Goal: Task Accomplishment & Management: Use online tool/utility

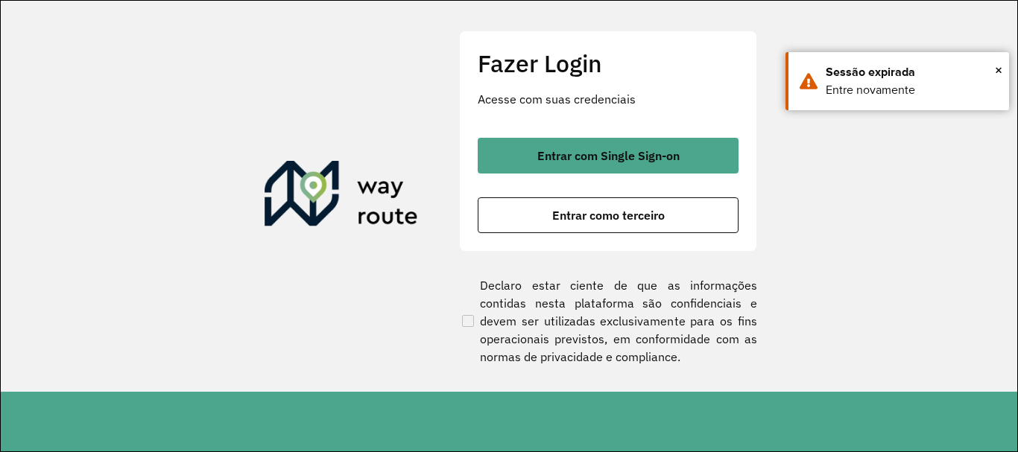
click at [616, 162] on span "Entrar com Single Sign-on" at bounding box center [608, 156] width 142 height 12
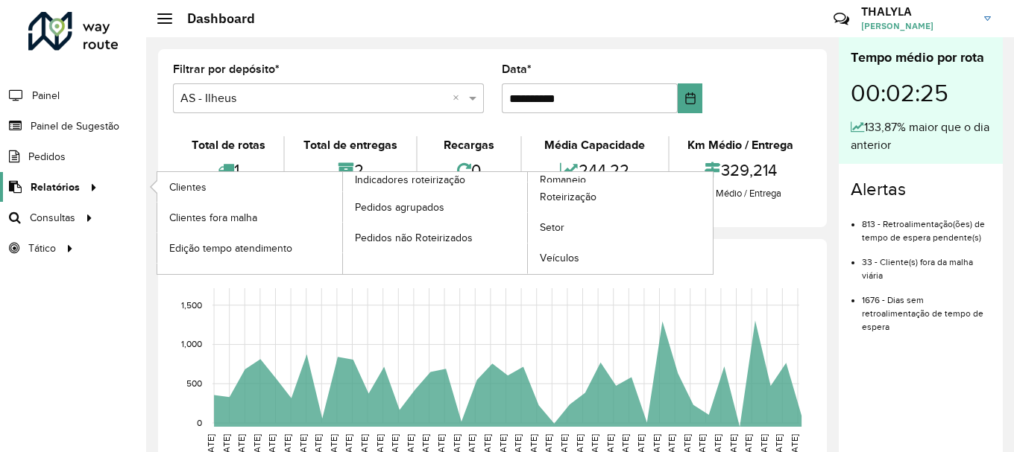
click at [48, 186] on span "Relatórios" at bounding box center [55, 188] width 49 height 16
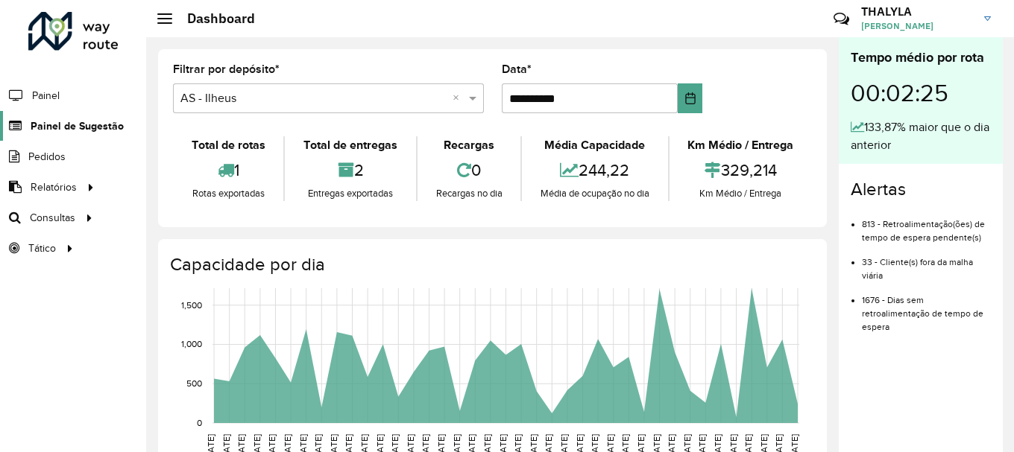
click at [78, 133] on span "Painel de Sugestão" at bounding box center [77, 126] width 93 height 16
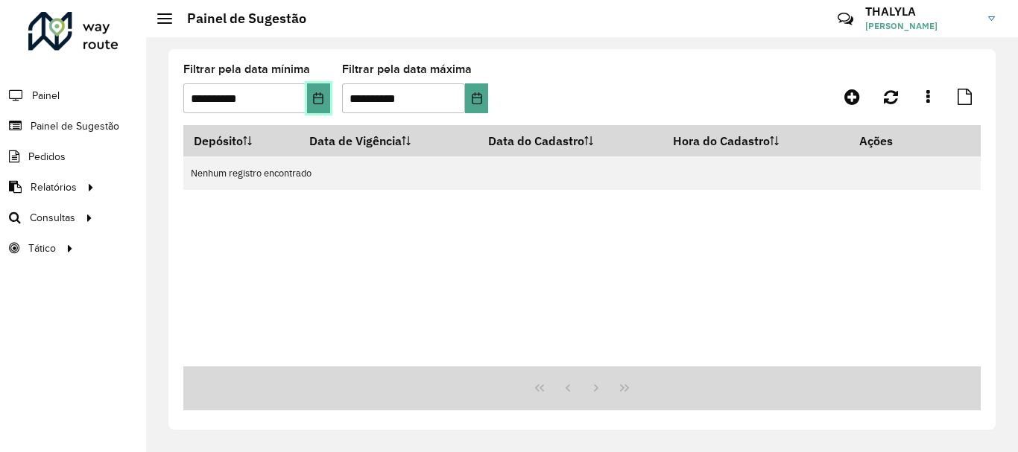
click at [326, 97] on button "Choose Date" at bounding box center [318, 98] width 23 height 30
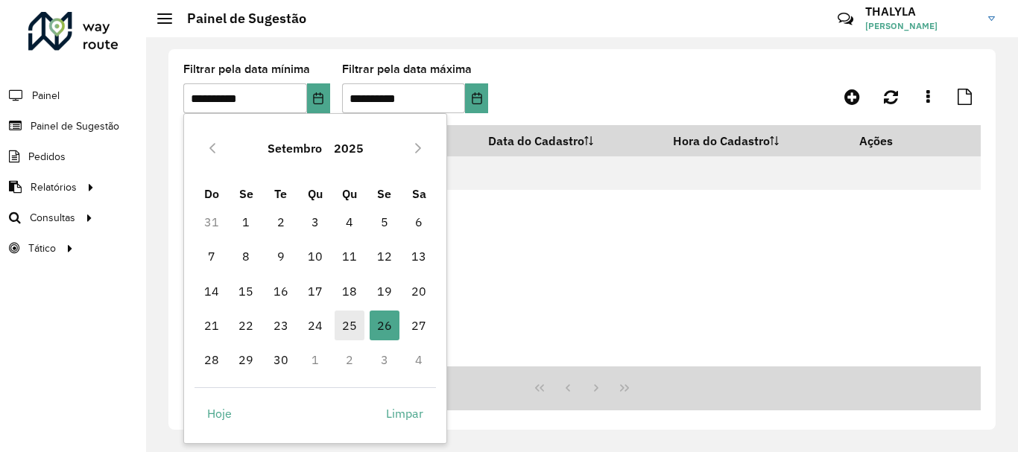
click at [349, 319] on span "25" at bounding box center [350, 326] width 30 height 30
type input "**********"
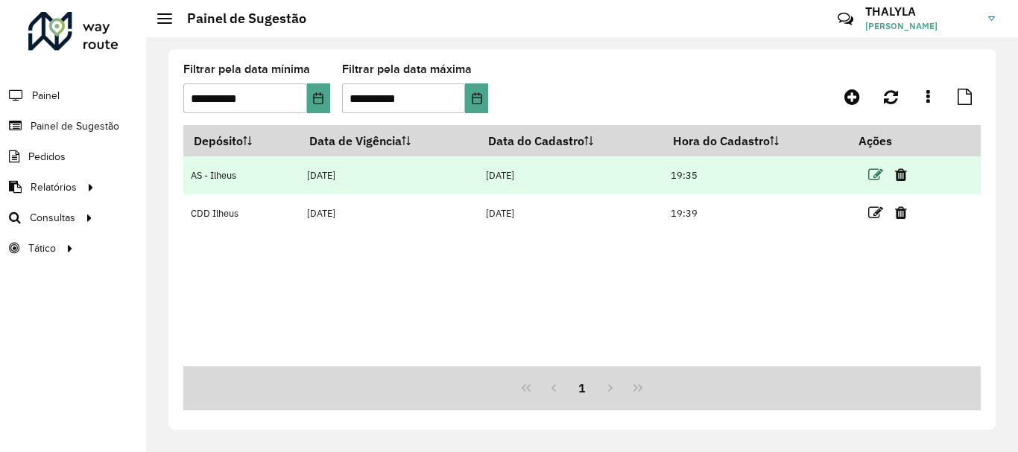
click at [876, 175] on icon at bounding box center [875, 175] width 15 height 15
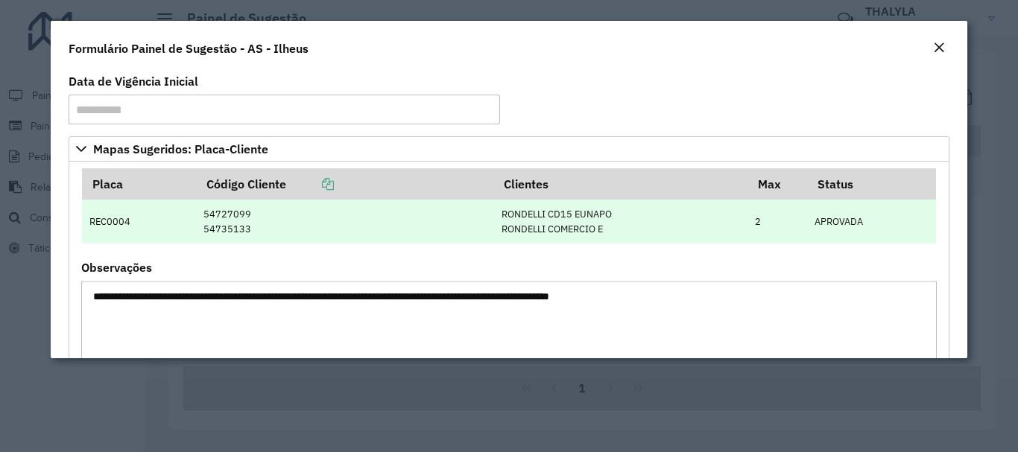
click at [595, 230] on td "RONDELLI CD15 [PERSON_NAME] COMERCIO E" at bounding box center [620, 222] width 253 height 44
drag, startPoint x: 265, startPoint y: 230, endPoint x: 218, endPoint y: 233, distance: 47.8
click at [218, 233] on td "54727099 54735133" at bounding box center [345, 222] width 298 height 44
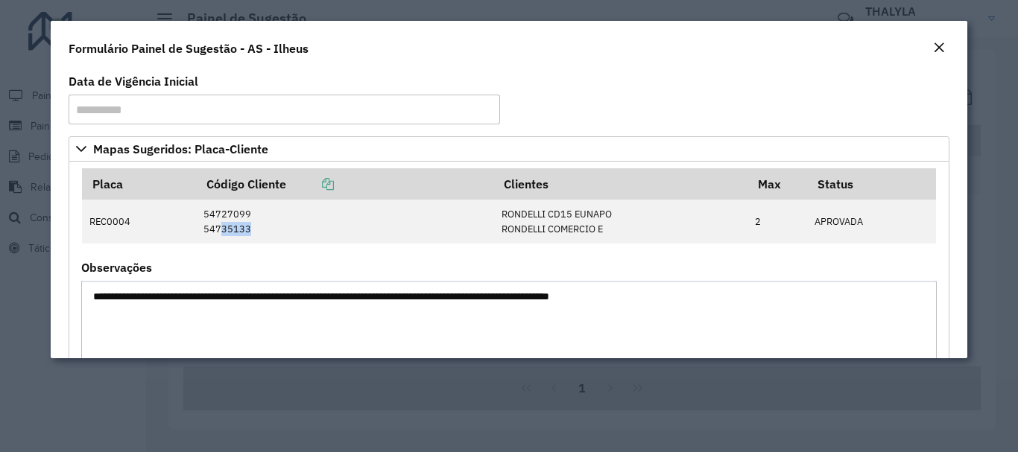
copy td "35133"
